Goal: Information Seeking & Learning: Learn about a topic

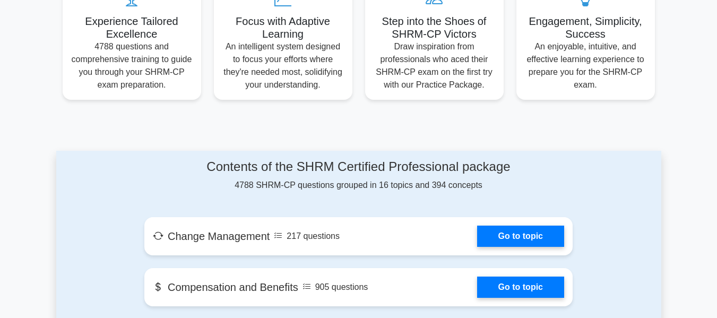
scroll to position [531, 0]
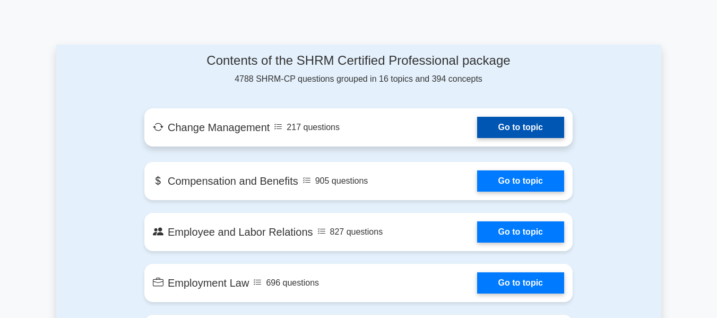
click at [477, 124] on link "Go to topic" at bounding box center [520, 127] width 87 height 21
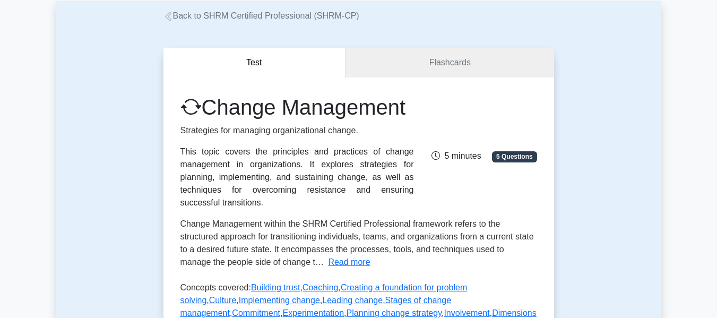
scroll to position [53, 0]
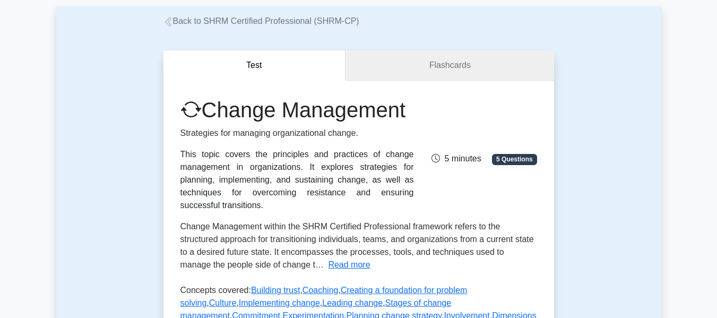
click at [419, 64] on link "Flashcards" at bounding box center [449, 65] width 208 height 30
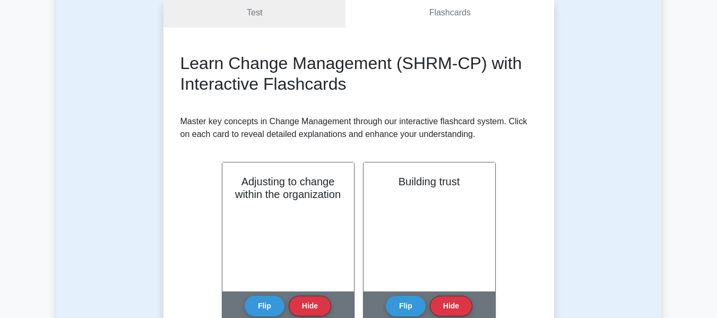
scroll to position [159, 0]
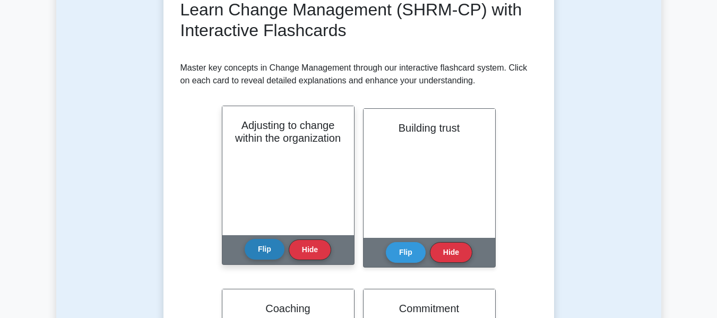
click at [267, 247] on button "Flip" at bounding box center [265, 249] width 40 height 21
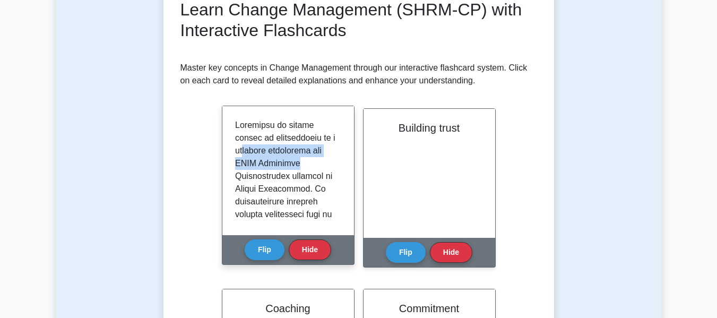
drag, startPoint x: 248, startPoint y: 151, endPoint x: 299, endPoint y: 166, distance: 53.2
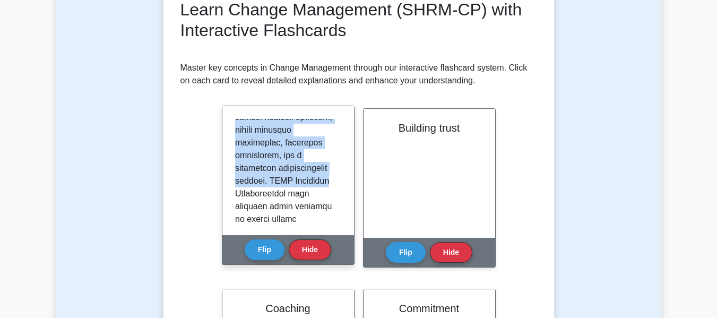
drag, startPoint x: 236, startPoint y: 172, endPoint x: 320, endPoint y: 230, distance: 101.8
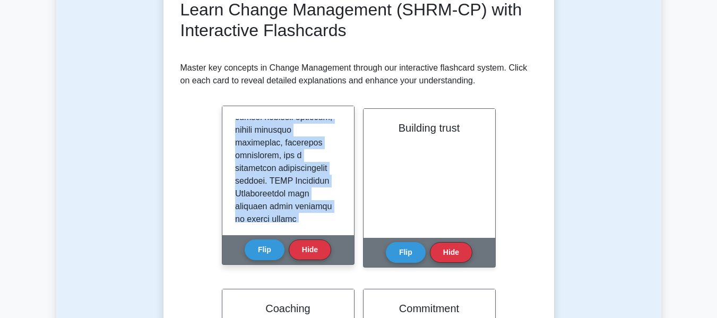
click at [320, 230] on div at bounding box center [288, 170] width 132 height 129
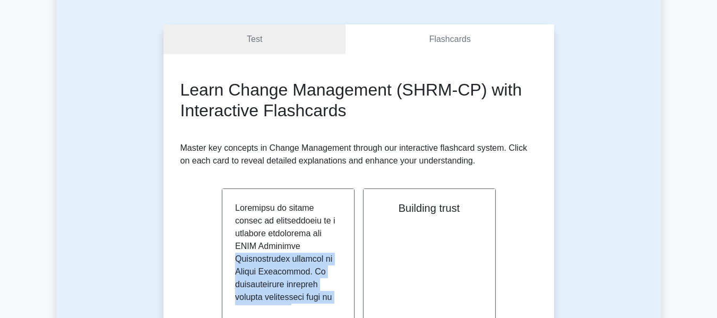
scroll to position [89, 0]
